Goal: Task Accomplishment & Management: Complete application form

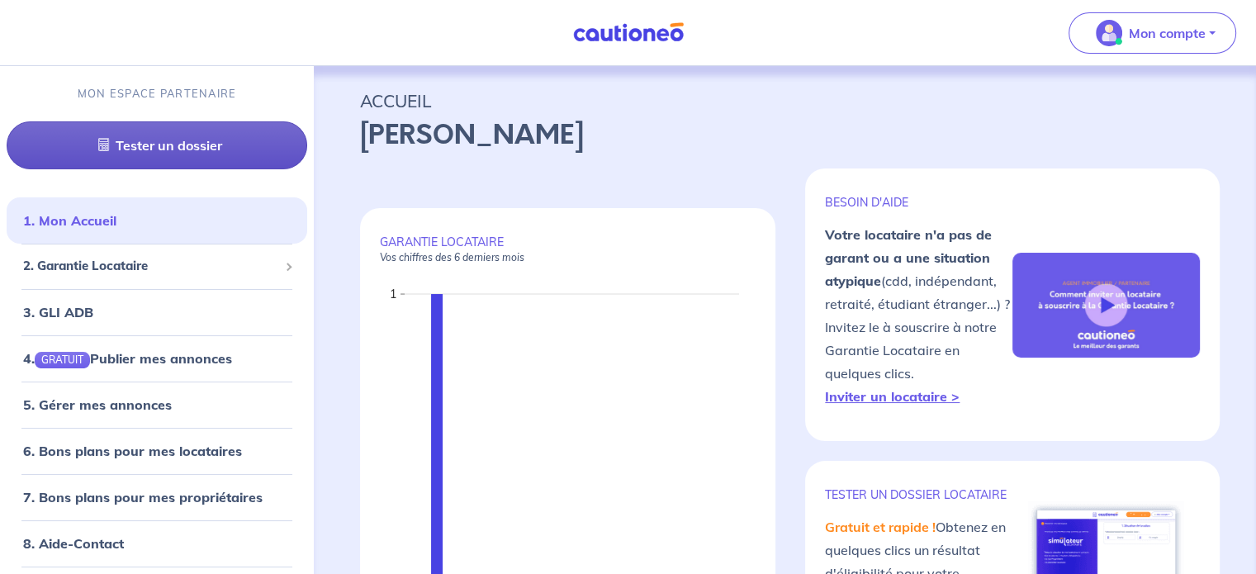
click at [142, 151] on link "Tester un dossier" at bounding box center [157, 145] width 301 height 48
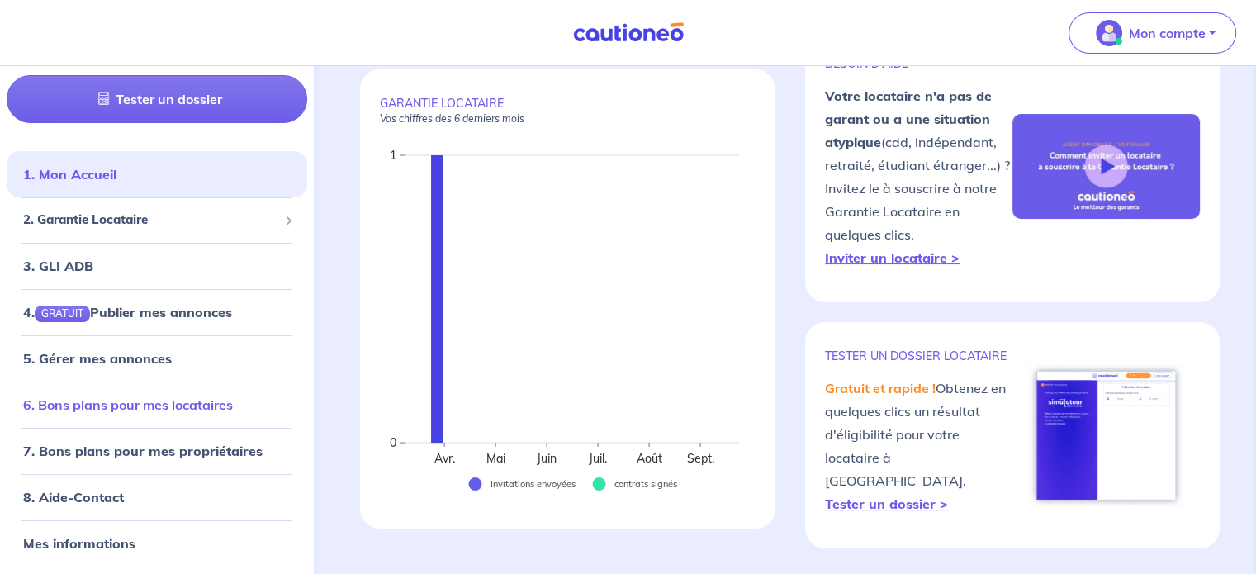
scroll to position [165, 0]
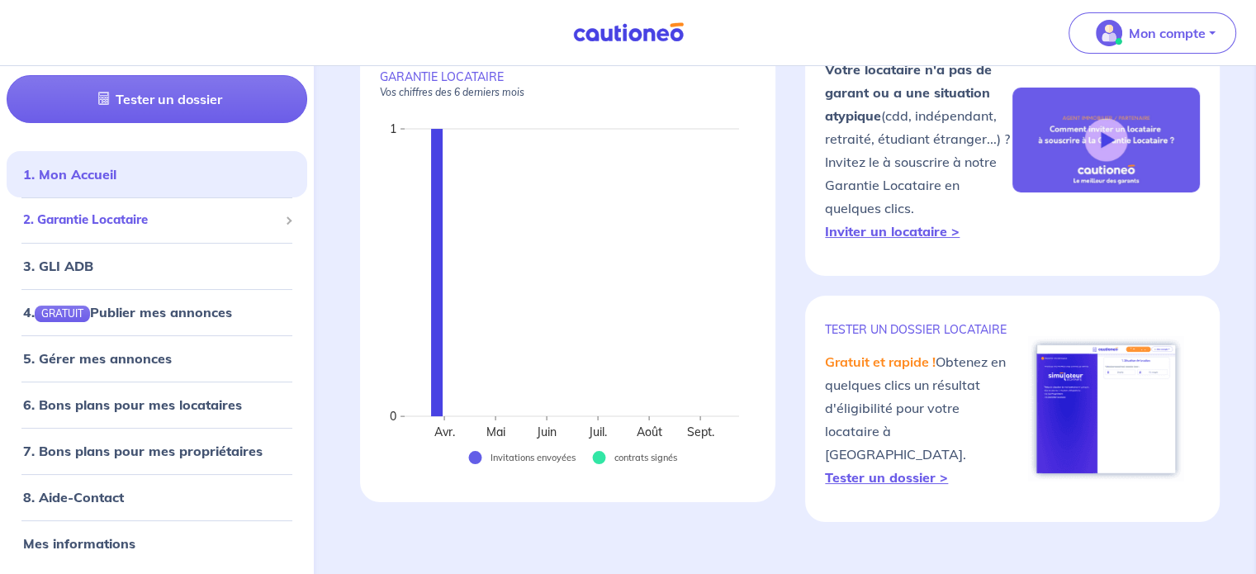
click at [146, 224] on span "2. Garantie Locataire" at bounding box center [150, 220] width 255 height 19
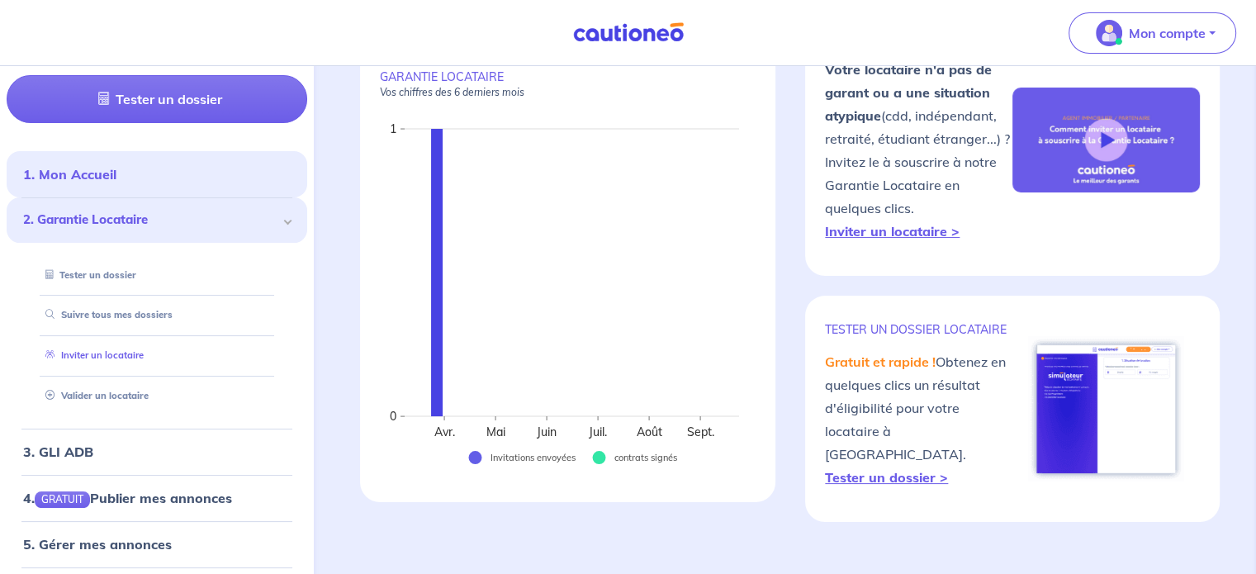
click at [135, 352] on link "Inviter un locataire" at bounding box center [91, 356] width 105 height 12
select select "FR"
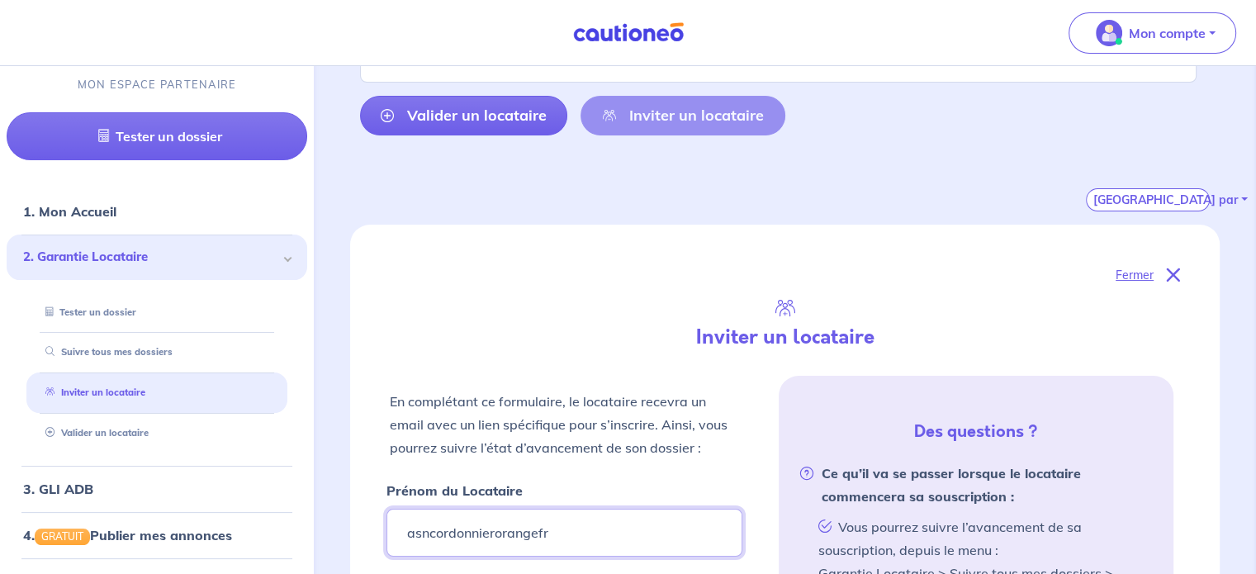
click at [431, 525] on input "asncordonnierorangefr" at bounding box center [563, 533] width 355 height 48
drag, startPoint x: 531, startPoint y: 526, endPoint x: 399, endPoint y: 528, distance: 132.1
click at [399, 528] on input "asndonnierorangefr" at bounding box center [563, 533] width 355 height 48
type input "[PERSON_NAME]"
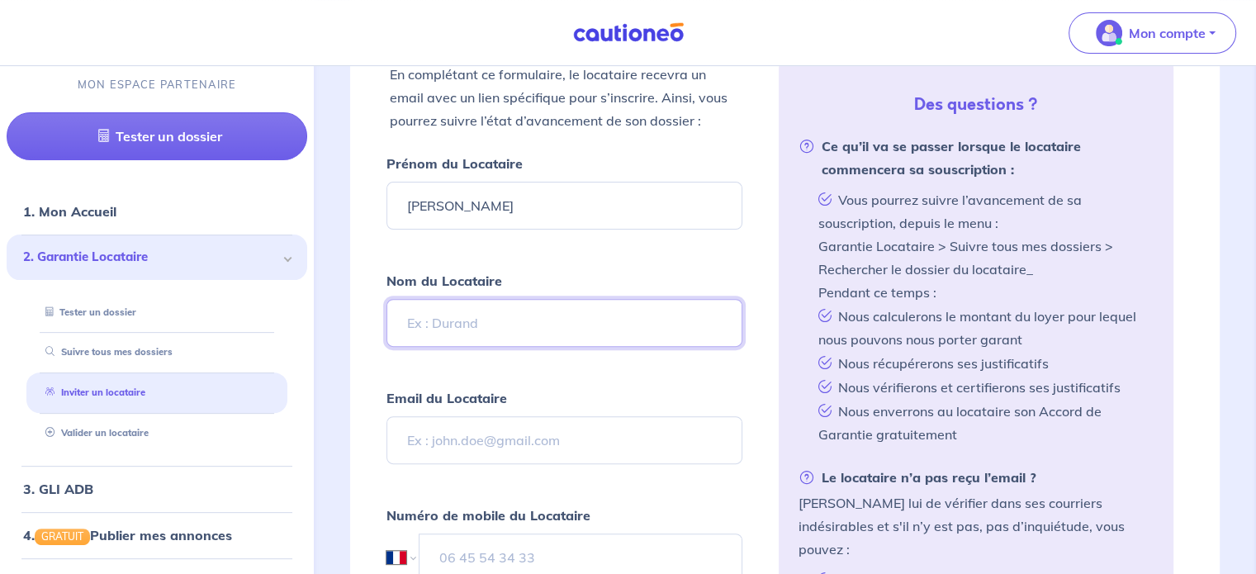
scroll to position [519, 0]
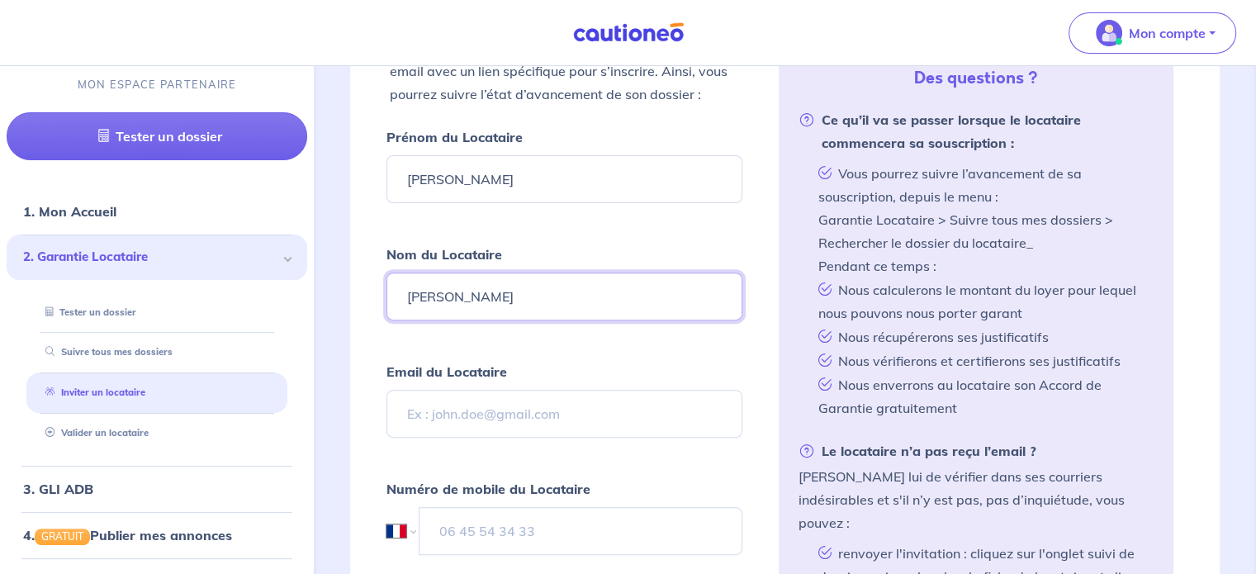
type input "[PERSON_NAME]"
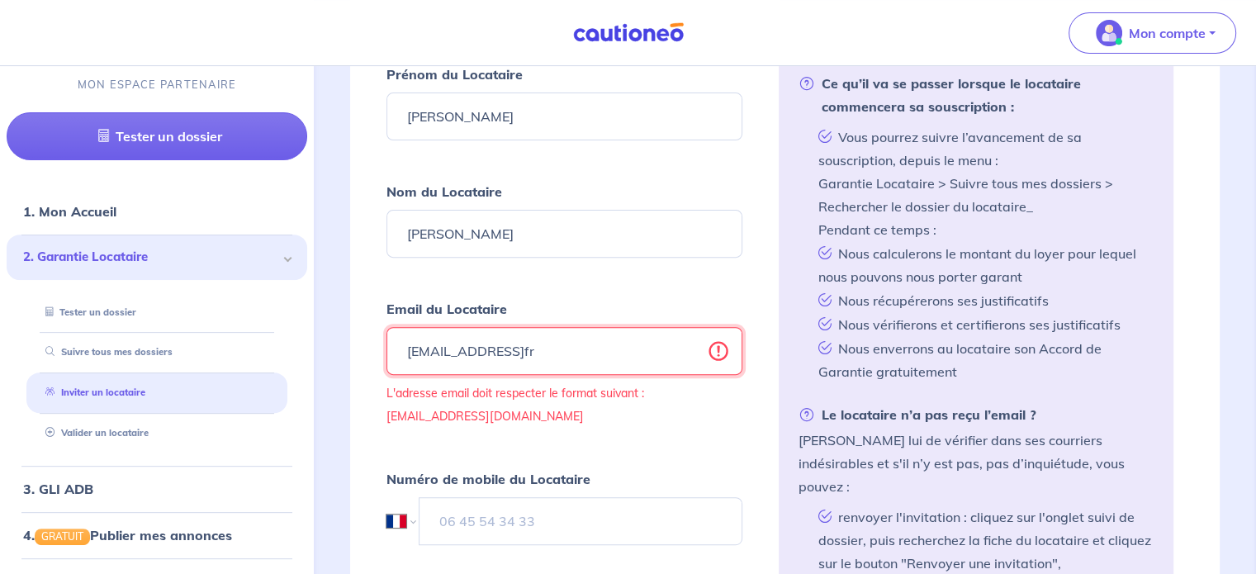
scroll to position [684, 0]
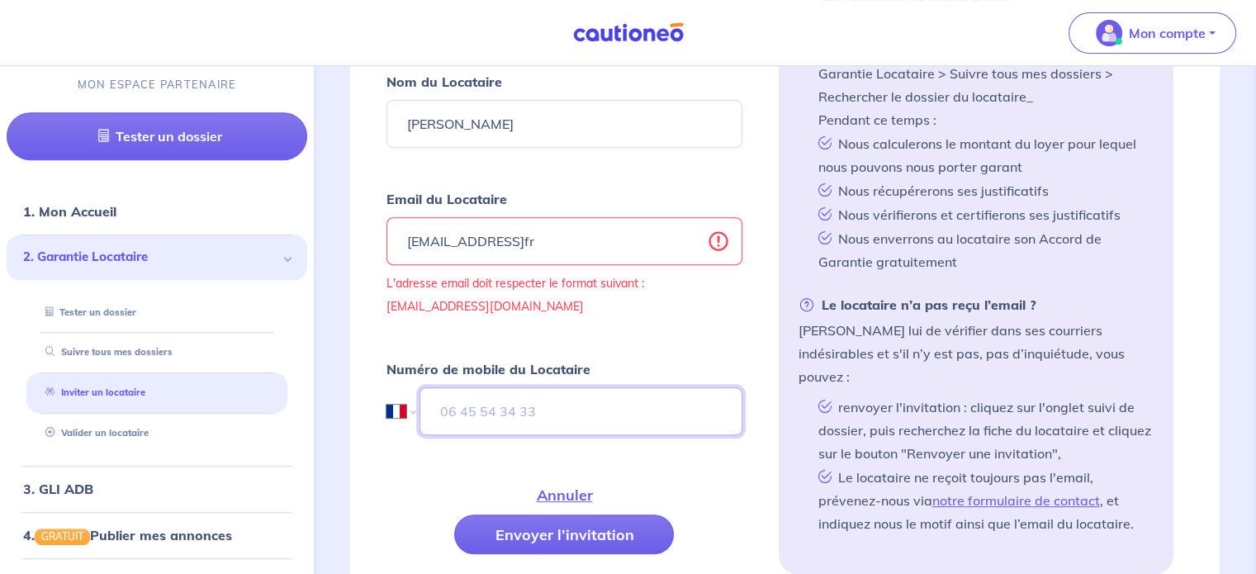
click at [467, 409] on input "tel" at bounding box center [580, 411] width 322 height 48
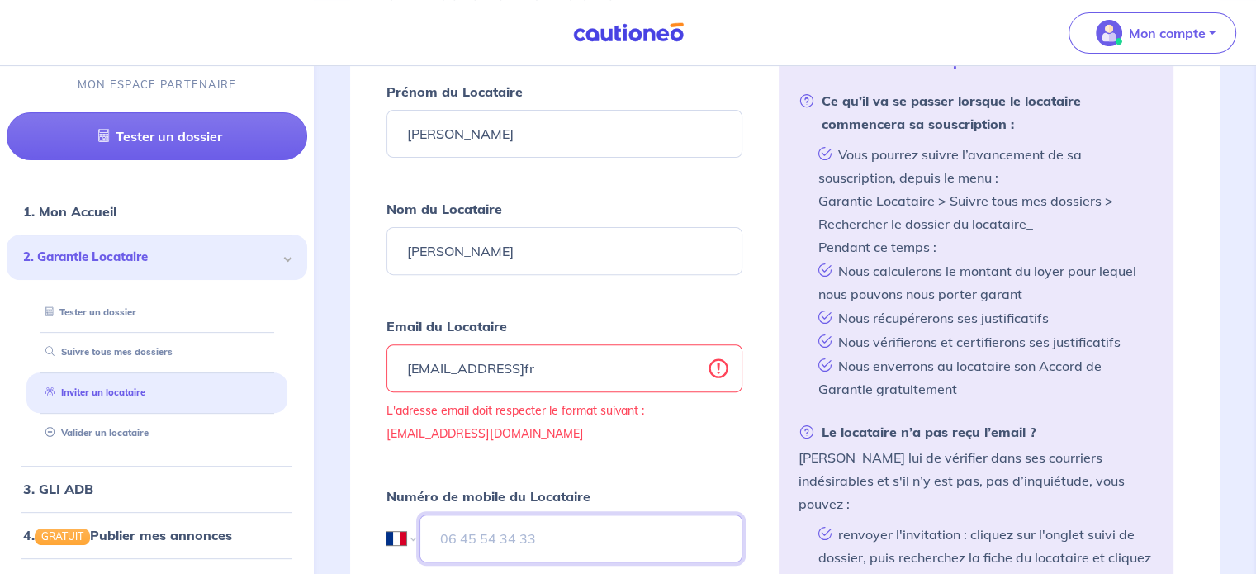
scroll to position [595, 0]
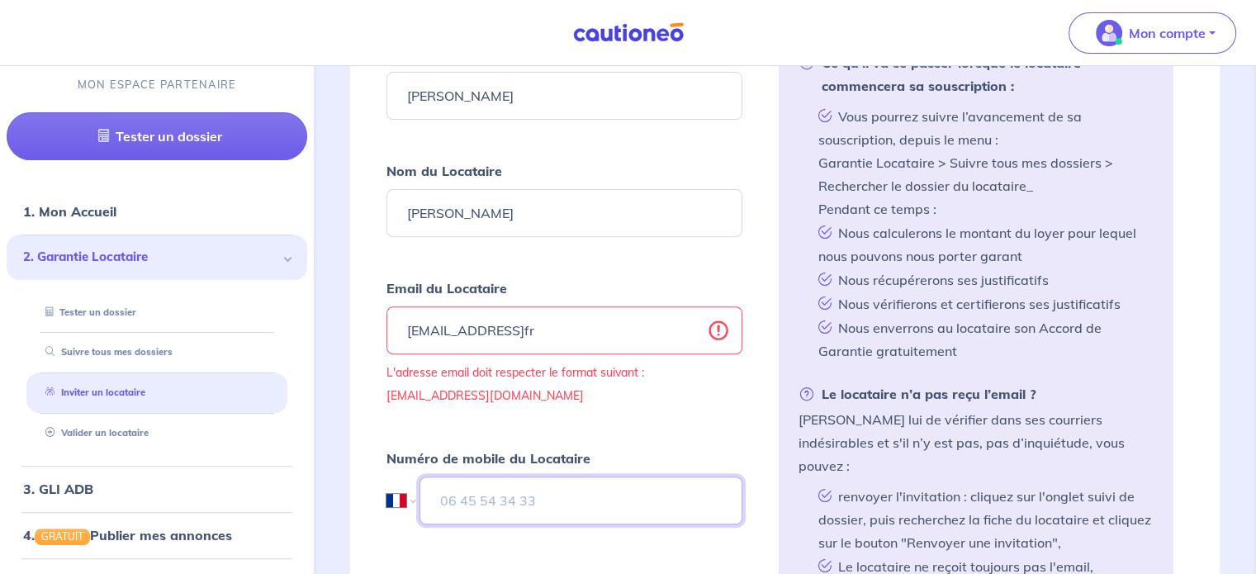
click at [526, 490] on input "tel" at bounding box center [580, 500] width 322 height 48
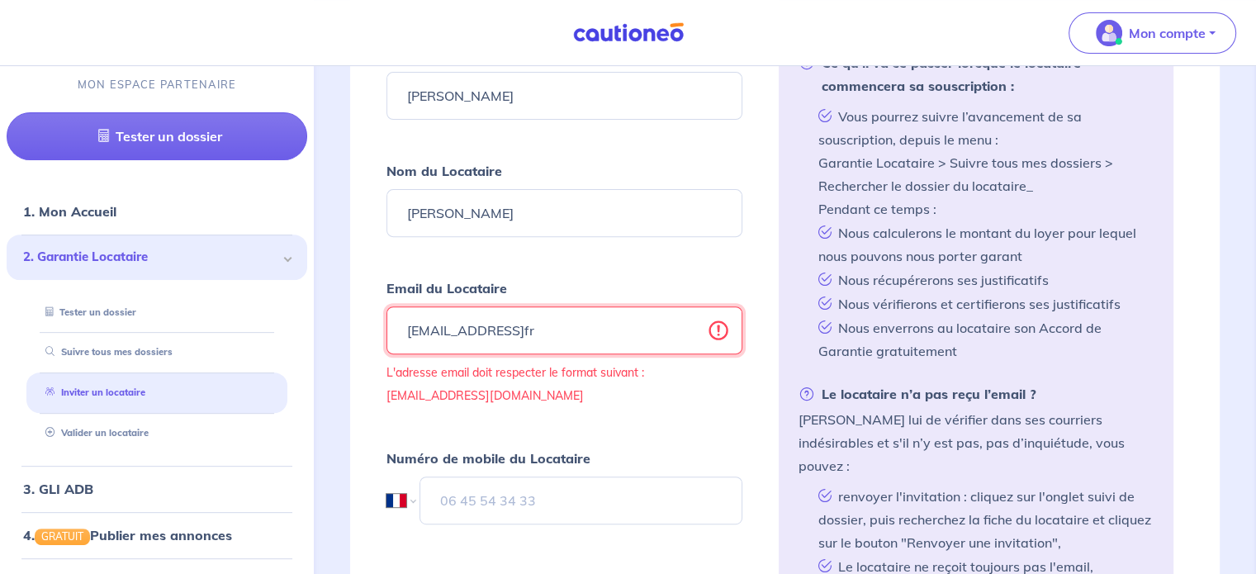
click at [426, 329] on input "[EMAIL_ADDRESS]fr" at bounding box center [563, 330] width 355 height 48
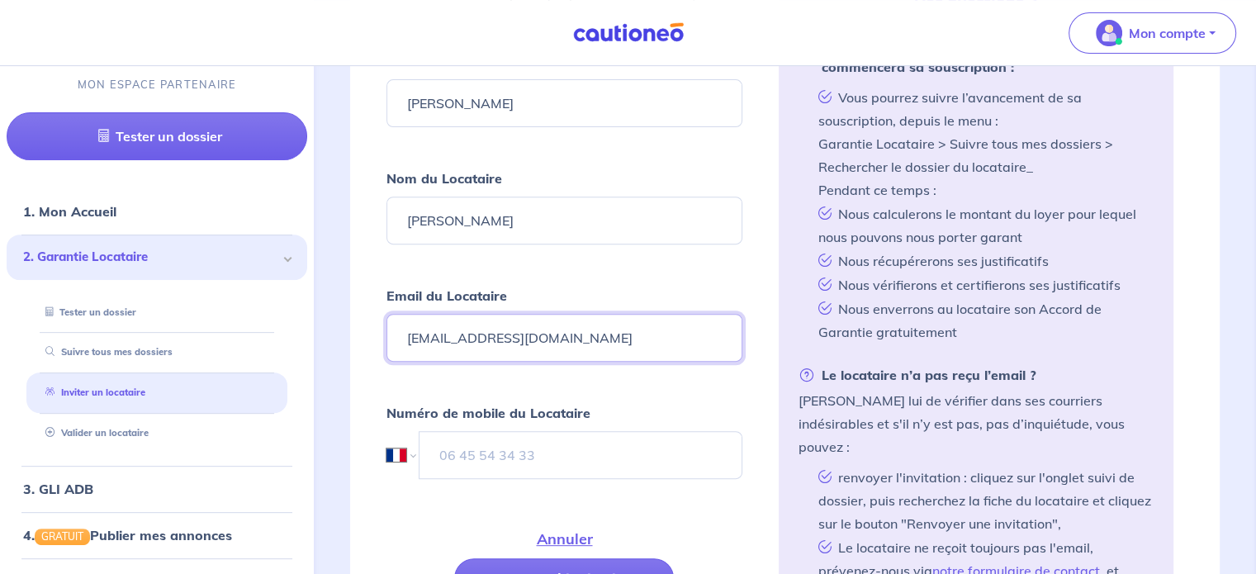
type input "[EMAIL_ADDRESS][DOMAIN_NAME]"
click at [512, 453] on input "tel" at bounding box center [580, 455] width 322 height 48
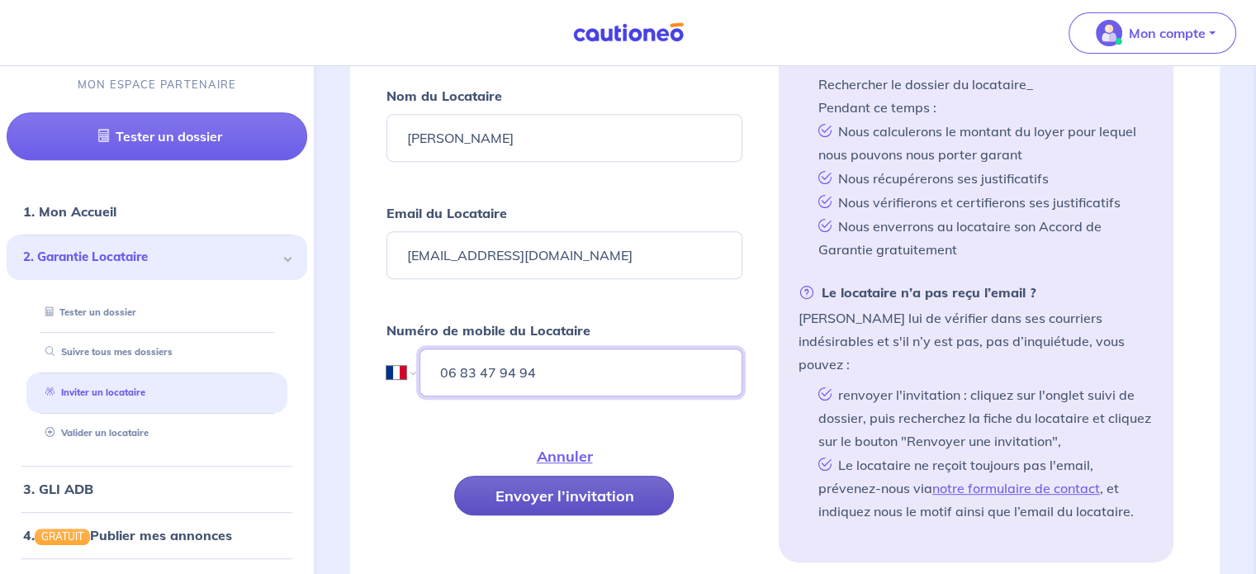
type input "06 83 47 94 94"
click at [575, 496] on button "Envoyer l’invitation" at bounding box center [564, 496] width 220 height 40
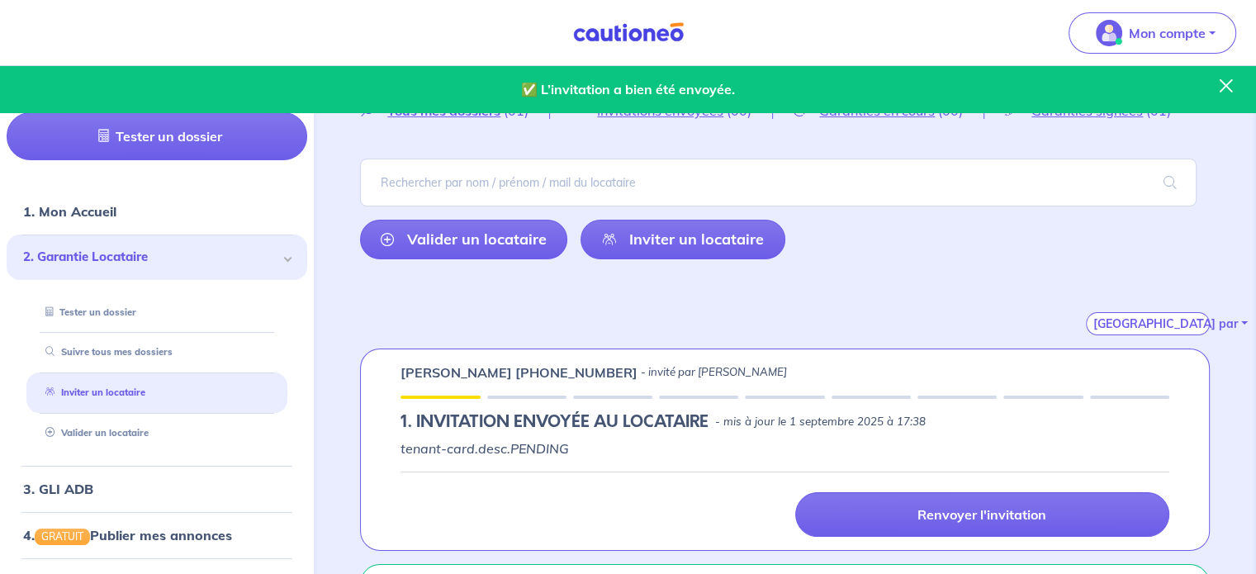
scroll to position [256, 0]
